Goal: Check status

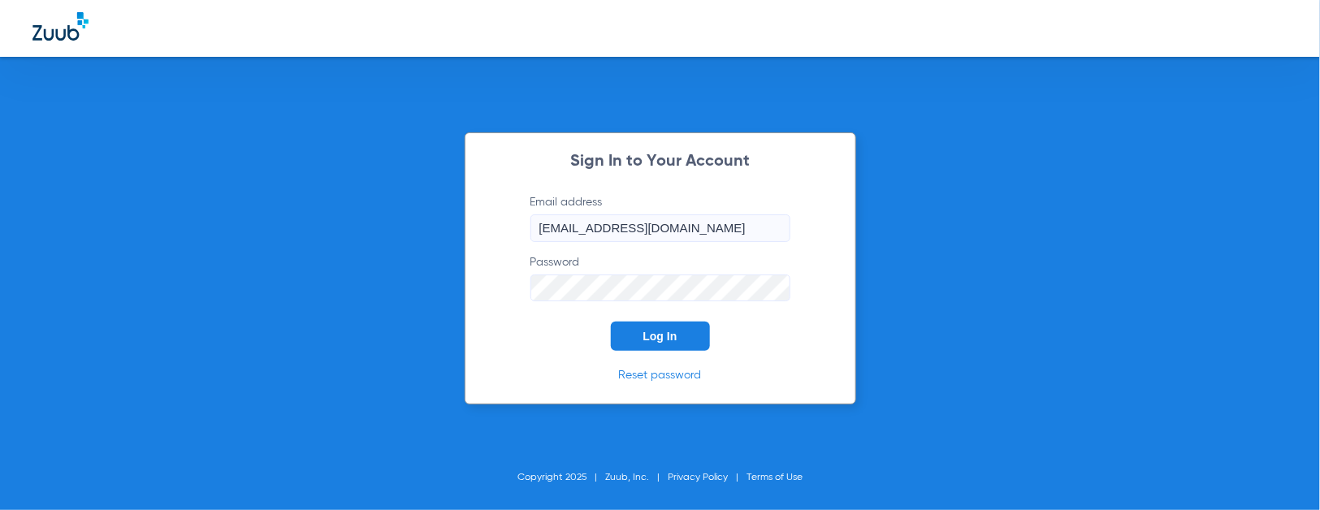
click at [670, 349] on button "Log In" at bounding box center [660, 336] width 99 height 29
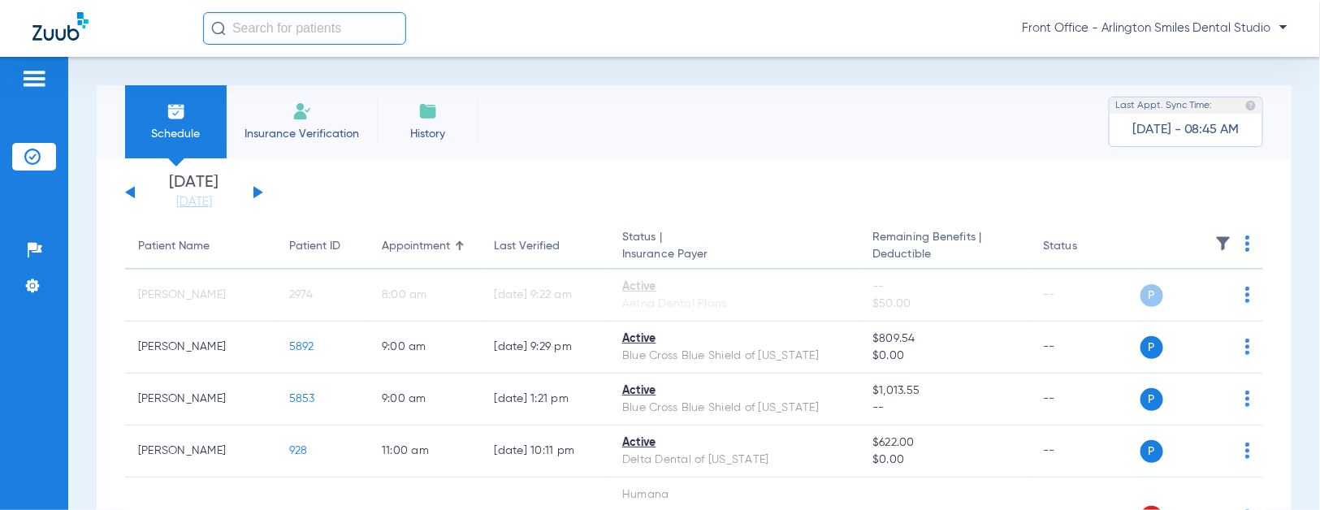
click at [258, 192] on button at bounding box center [259, 192] width 10 height 12
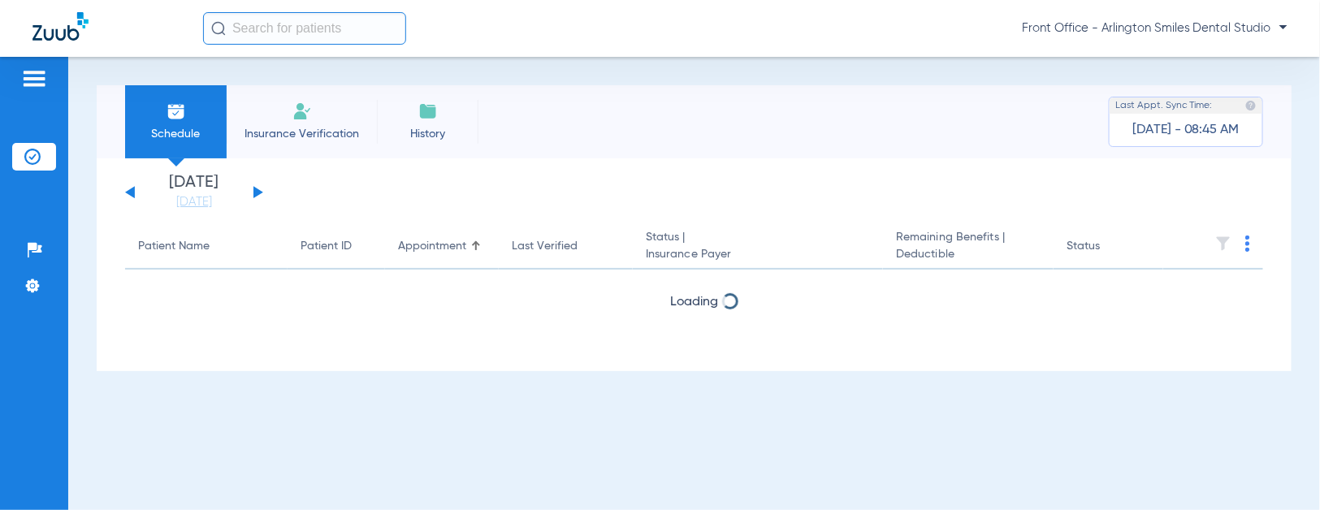
click at [258, 192] on button at bounding box center [259, 192] width 10 height 12
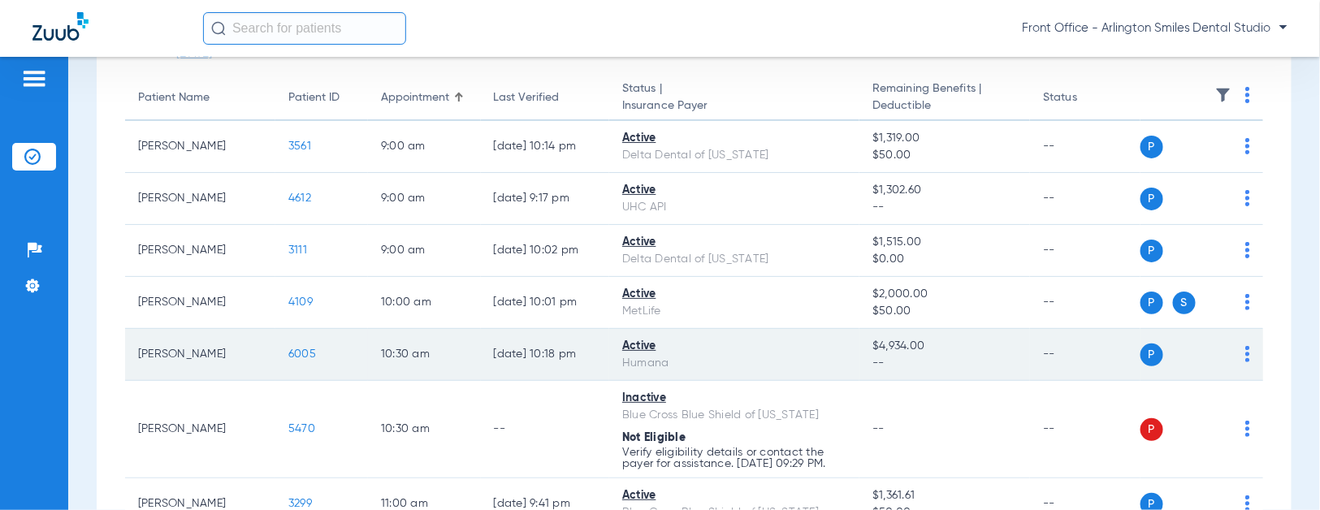
scroll to position [180, 0]
